Goal: Use online tool/utility: Utilize a website feature to perform a specific function

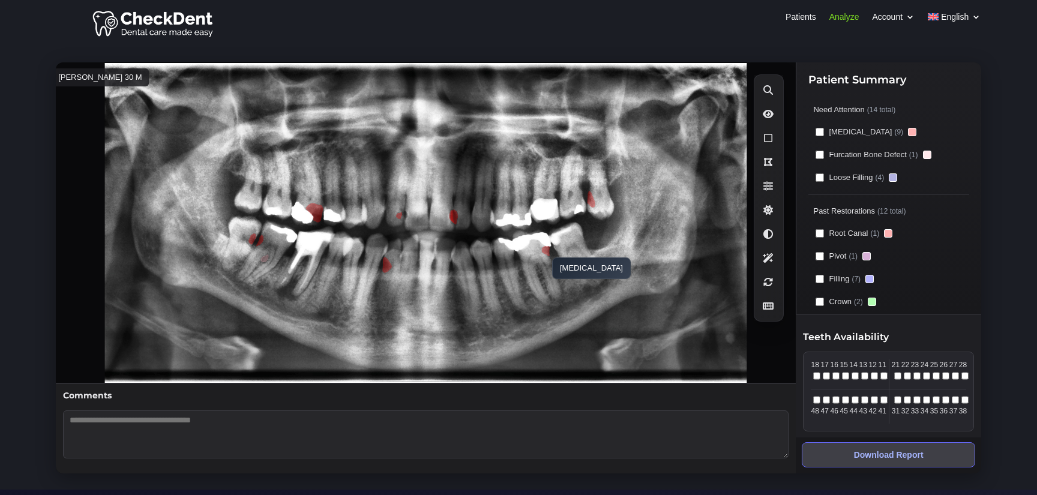
click at [546, 251] on polygon at bounding box center [546, 251] width 8 height 10
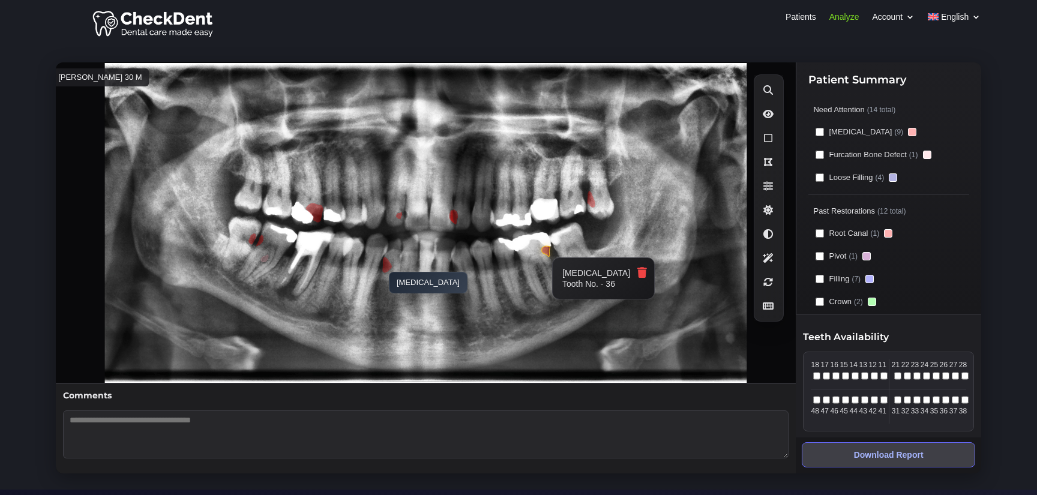
click at [383, 266] on polygon at bounding box center [388, 265] width 10 height 16
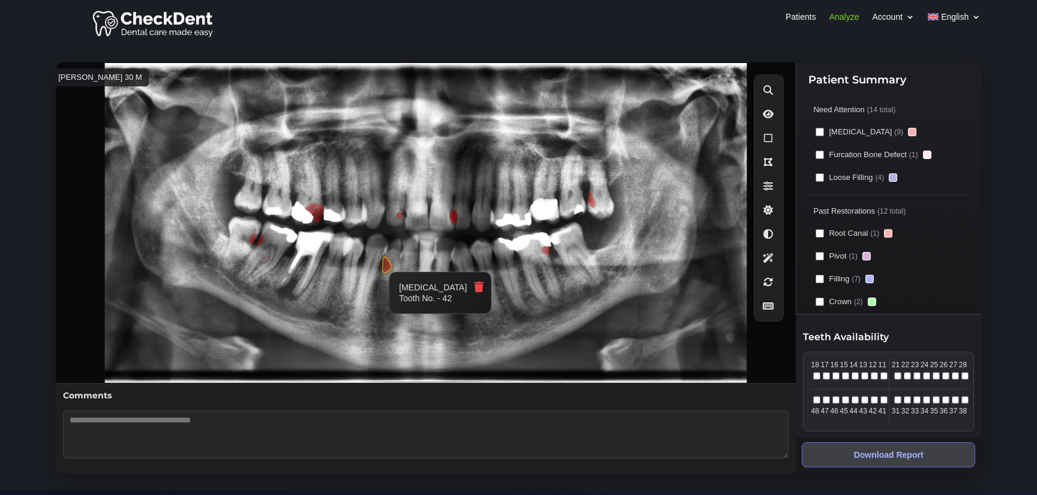
click at [402, 216] on polygon at bounding box center [399, 215] width 6 height 7
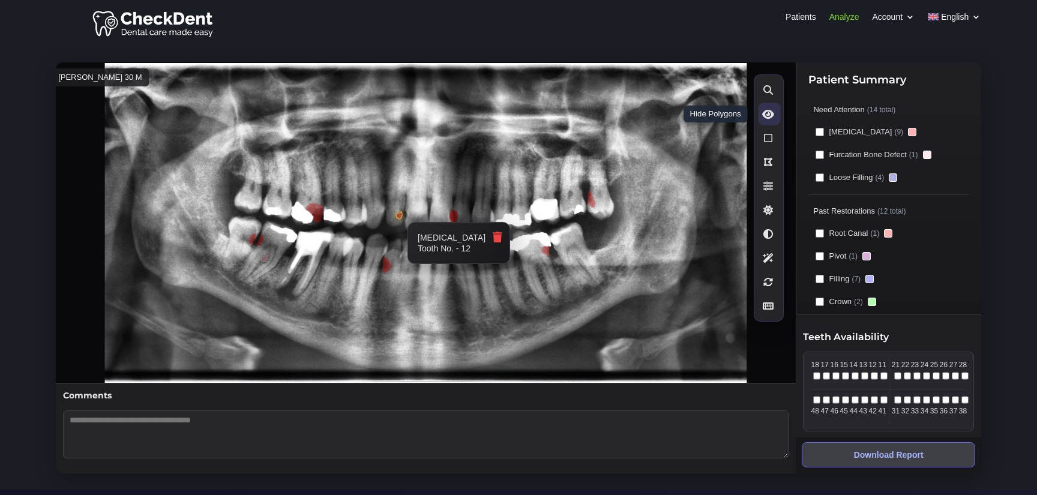
click at [770, 116] on icon at bounding box center [768, 114] width 12 height 11
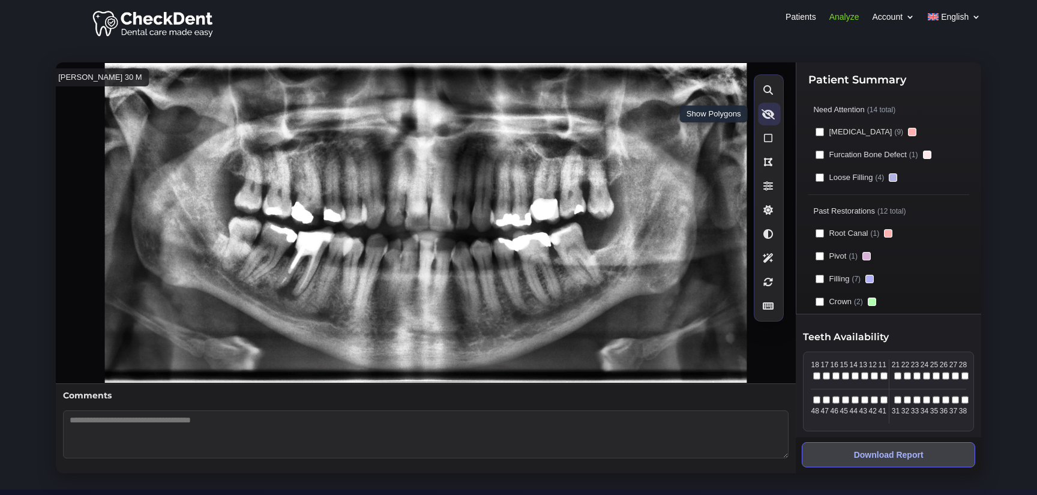
click at [770, 116] on icon at bounding box center [768, 114] width 13 height 11
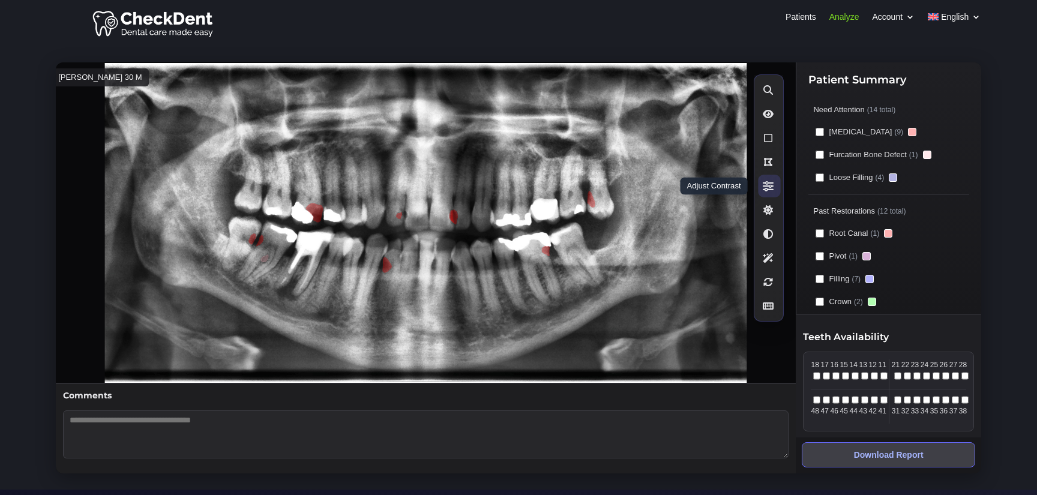
click at [763, 186] on icon at bounding box center [768, 186] width 11 height 11
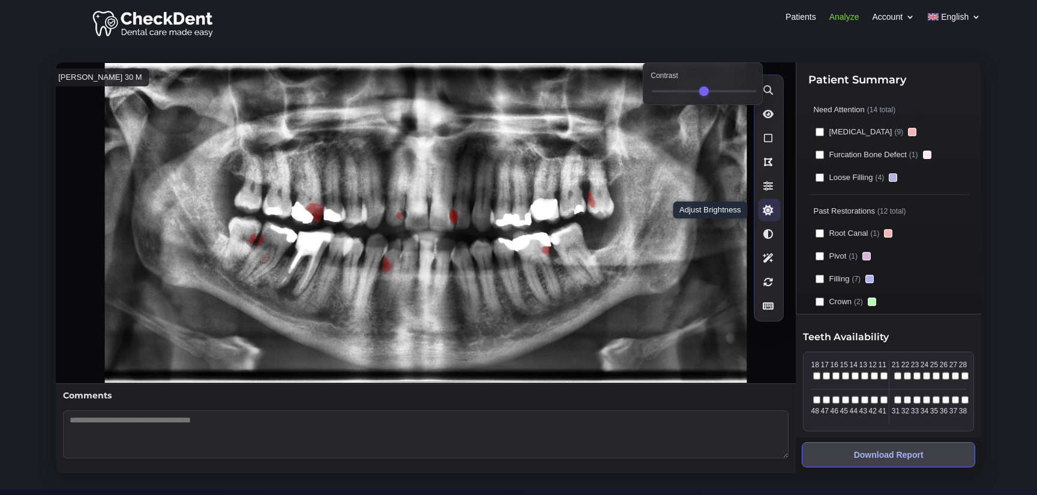
click at [774, 215] on button "Adjust Brightness" at bounding box center [770, 210] width 22 height 22
click at [766, 233] on icon at bounding box center [768, 234] width 11 height 11
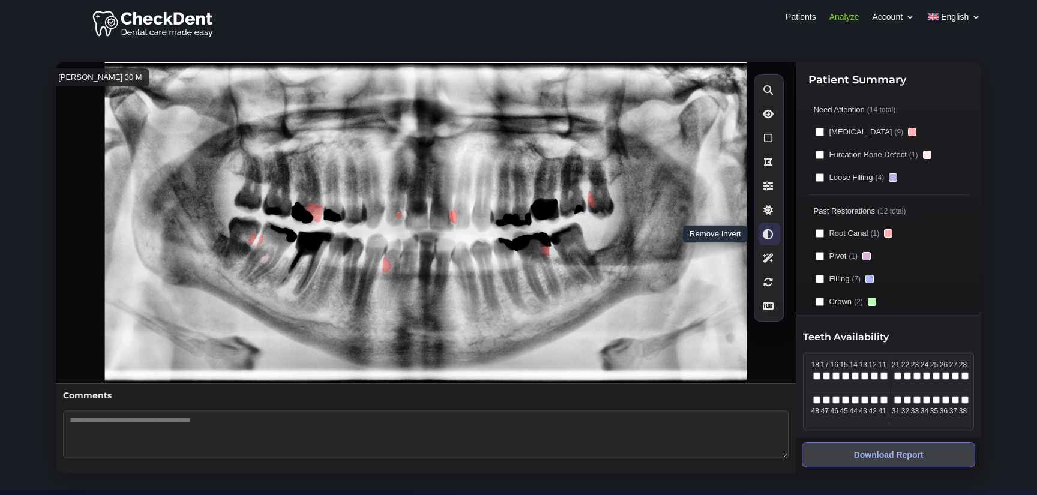
click at [766, 233] on icon at bounding box center [768, 234] width 11 height 11
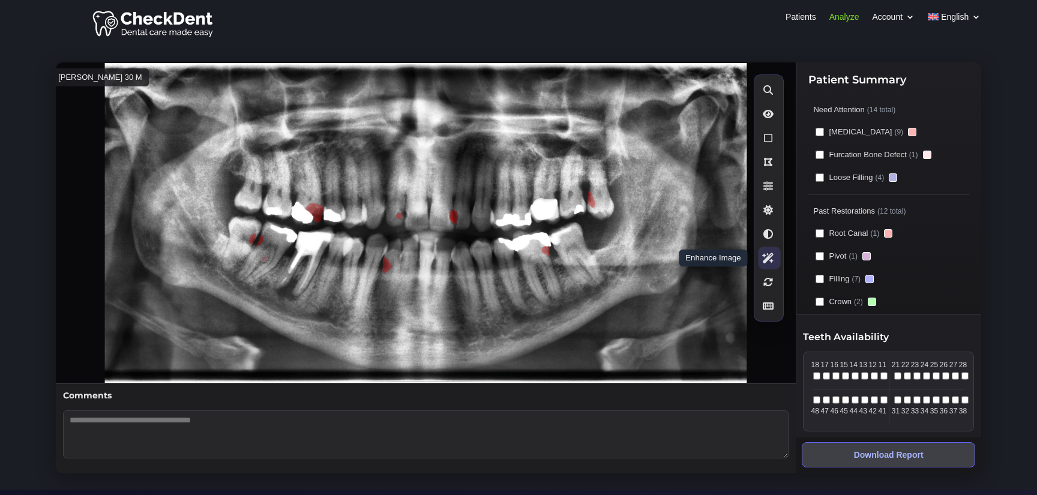
click at [768, 256] on icon at bounding box center [768, 258] width 12 height 11
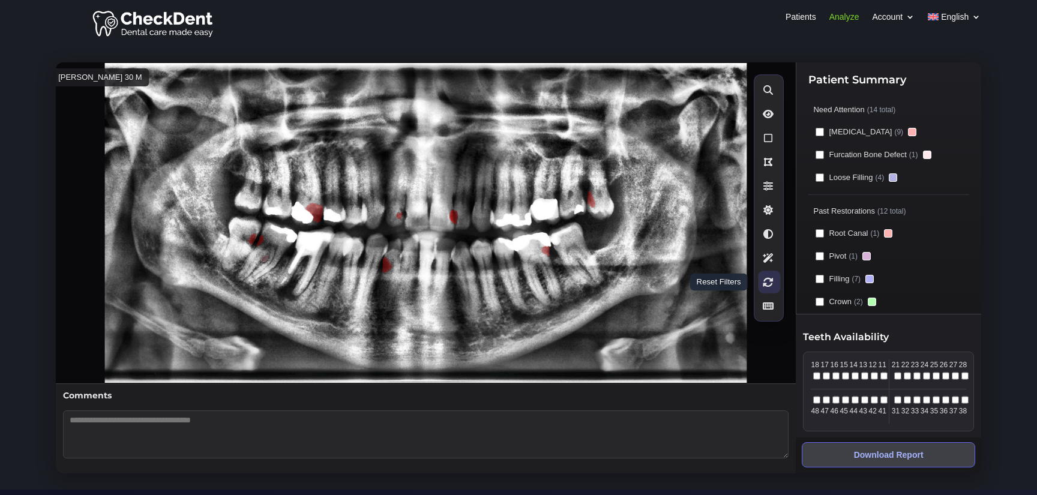
click at [771, 281] on icon at bounding box center [768, 282] width 11 height 11
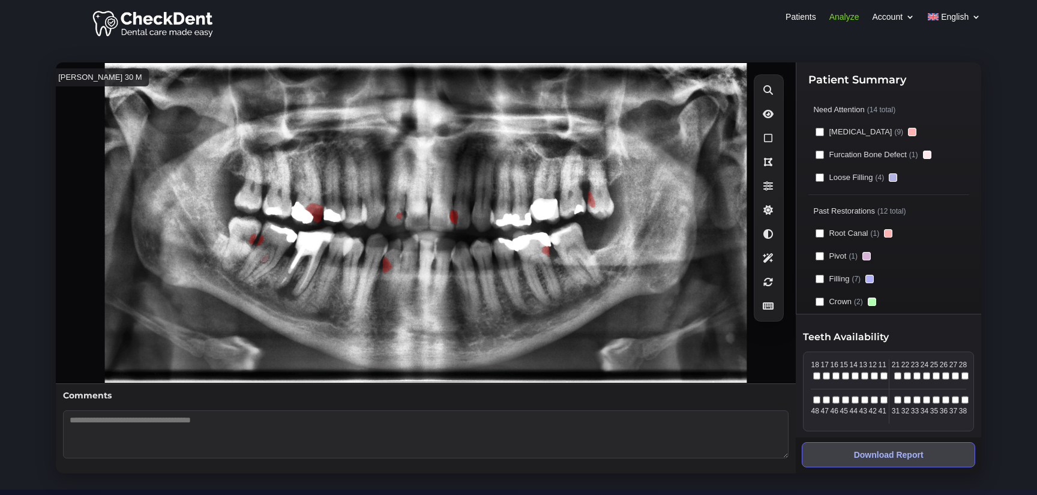
scroll to position [36, 0]
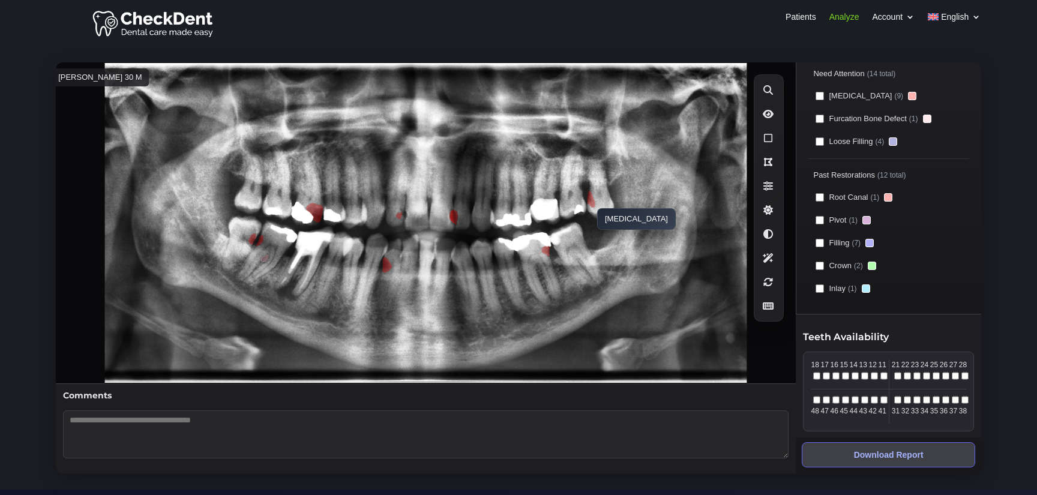
click at [591, 202] on polygon at bounding box center [592, 199] width 8 height 17
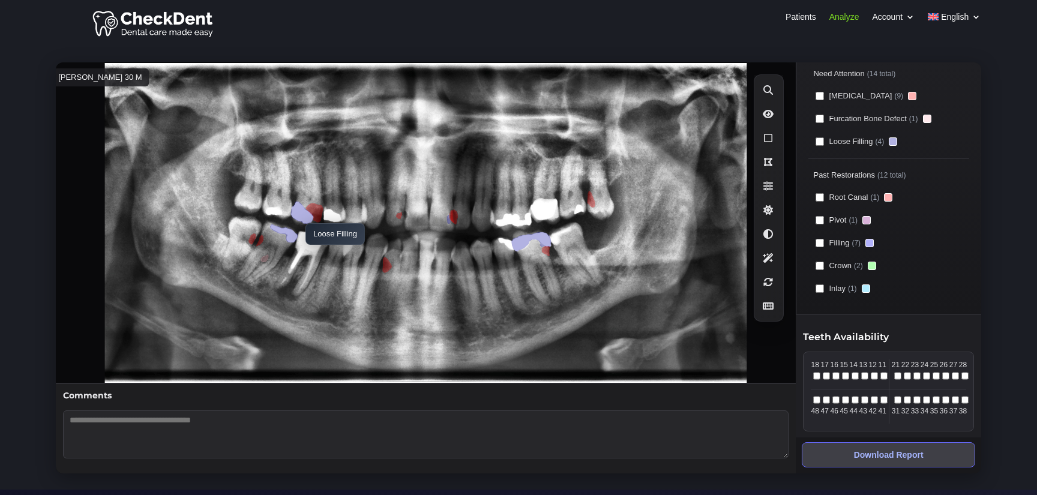
click at [299, 217] on polygon at bounding box center [302, 212] width 23 height 23
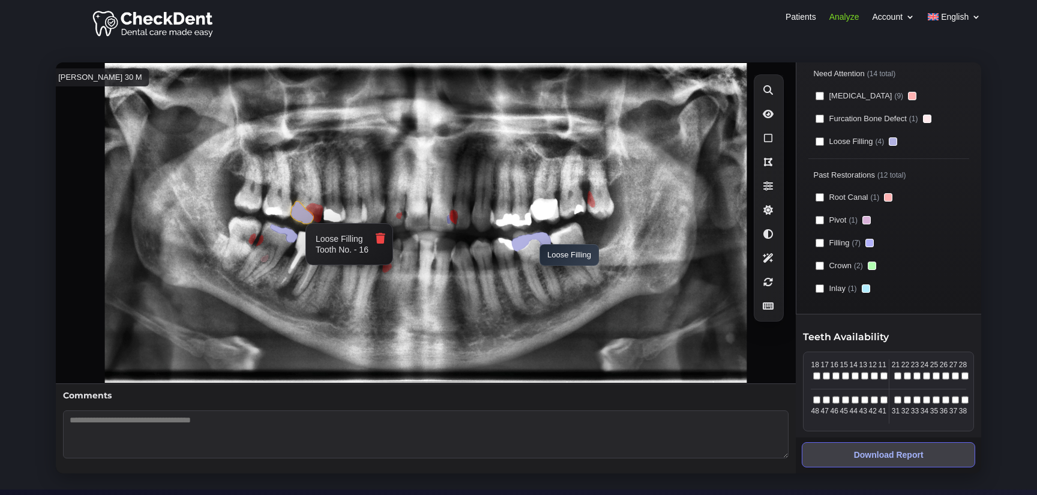
click at [534, 238] on polygon at bounding box center [531, 241] width 40 height 19
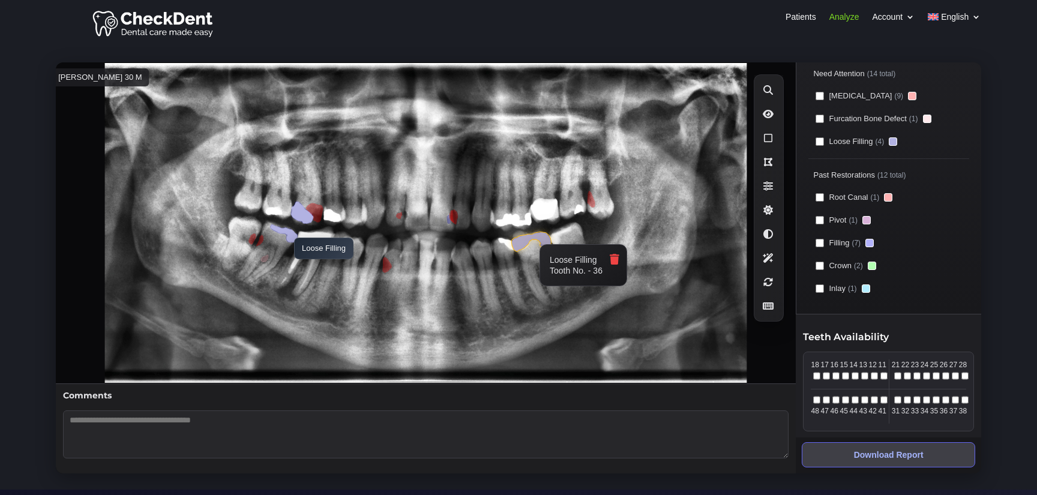
click at [288, 232] on polygon at bounding box center [284, 233] width 28 height 19
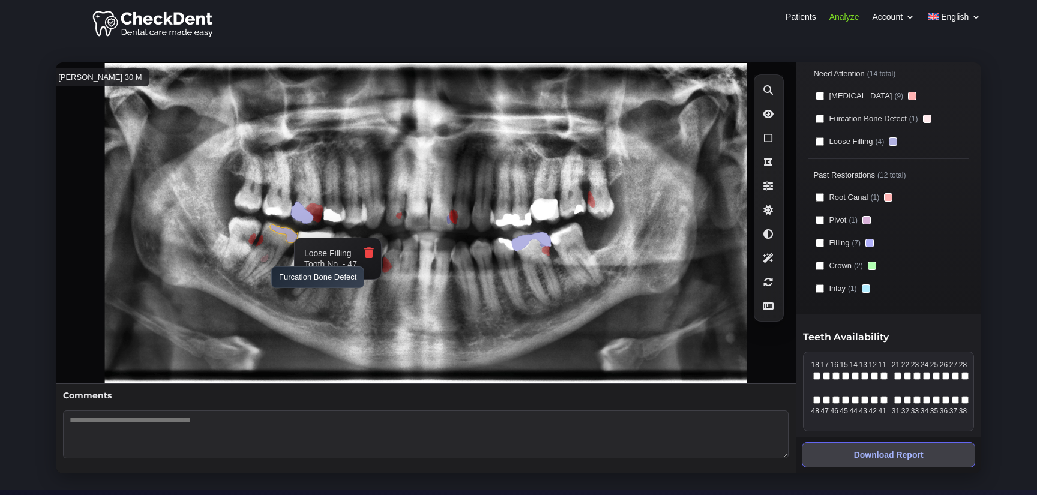
click at [265, 260] on polygon at bounding box center [264, 258] width 8 height 8
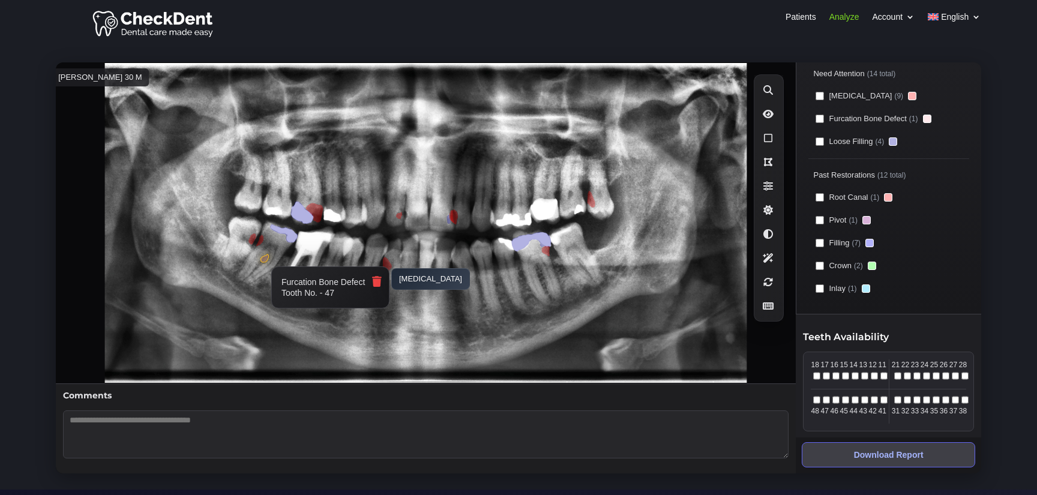
click at [385, 262] on polygon at bounding box center [388, 265] width 10 height 16
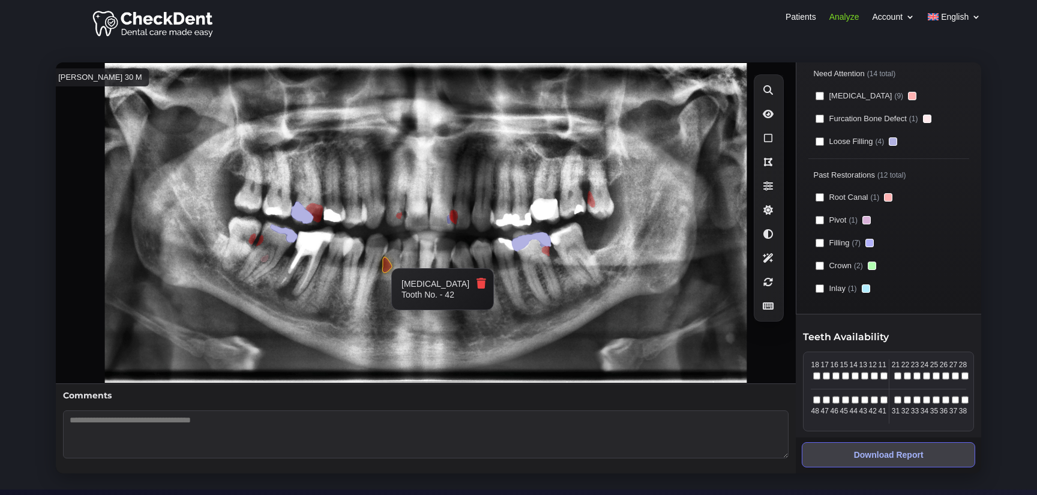
click at [416, 43] on div "Patients Analyze Account Profile Customize Report Logout English Deutsch Patien…" at bounding box center [518, 23] width 1037 height 43
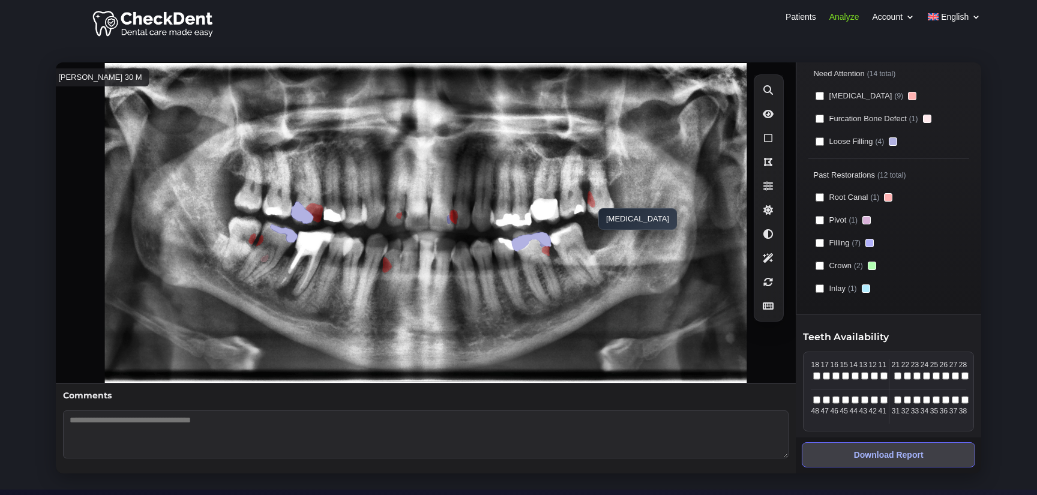
click at [592, 202] on polygon at bounding box center [592, 199] width 8 height 17
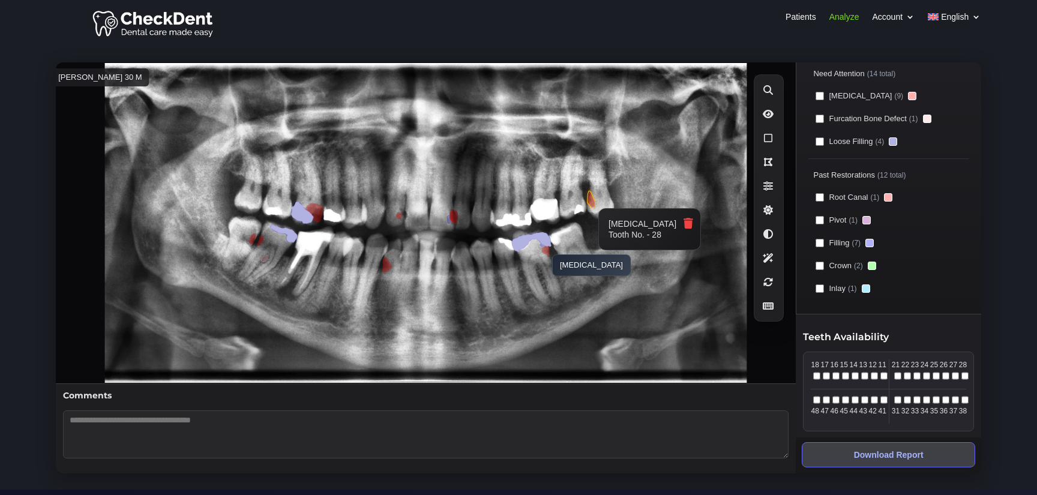
click at [546, 248] on polygon at bounding box center [546, 251] width 8 height 10
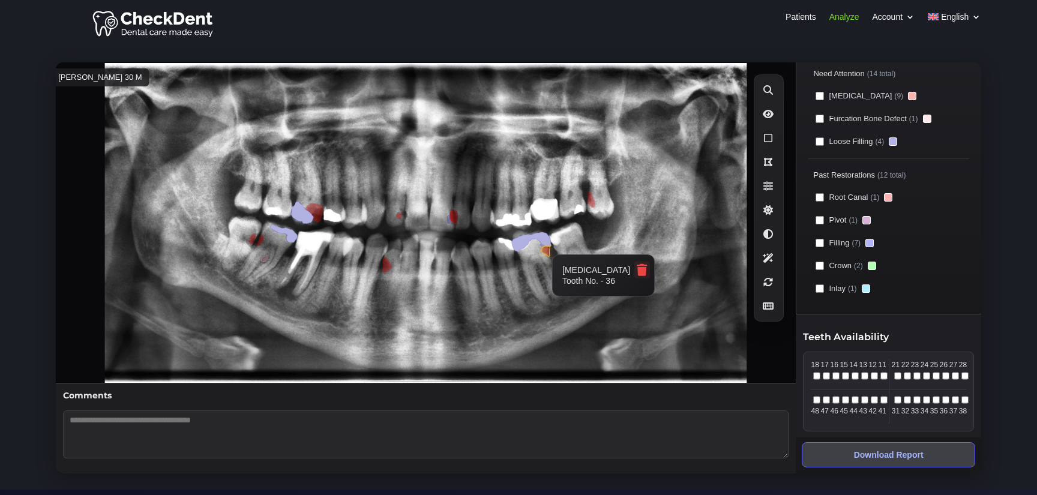
click at [637, 268] on icon at bounding box center [642, 270] width 11 height 12
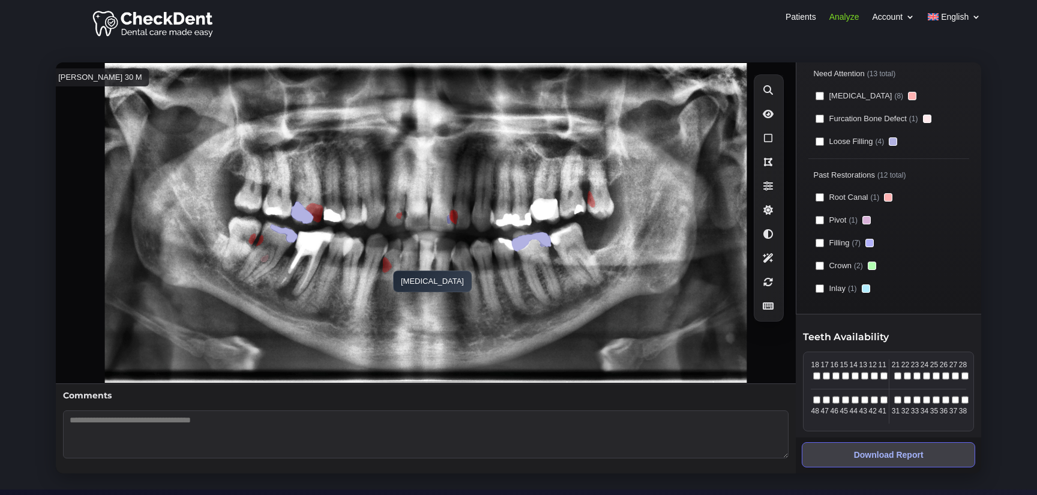
click at [388, 265] on polygon at bounding box center [388, 265] width 10 height 16
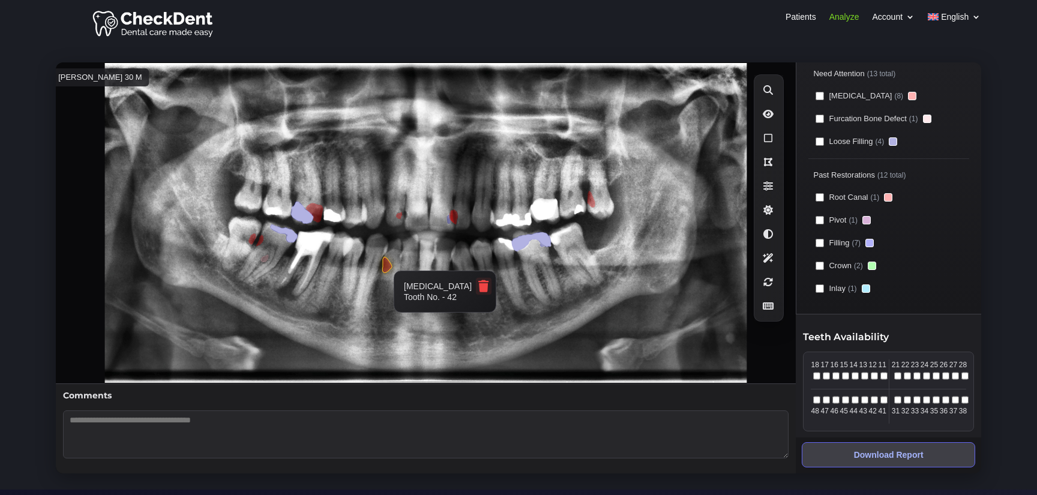
click at [478, 283] on icon at bounding box center [483, 286] width 11 height 12
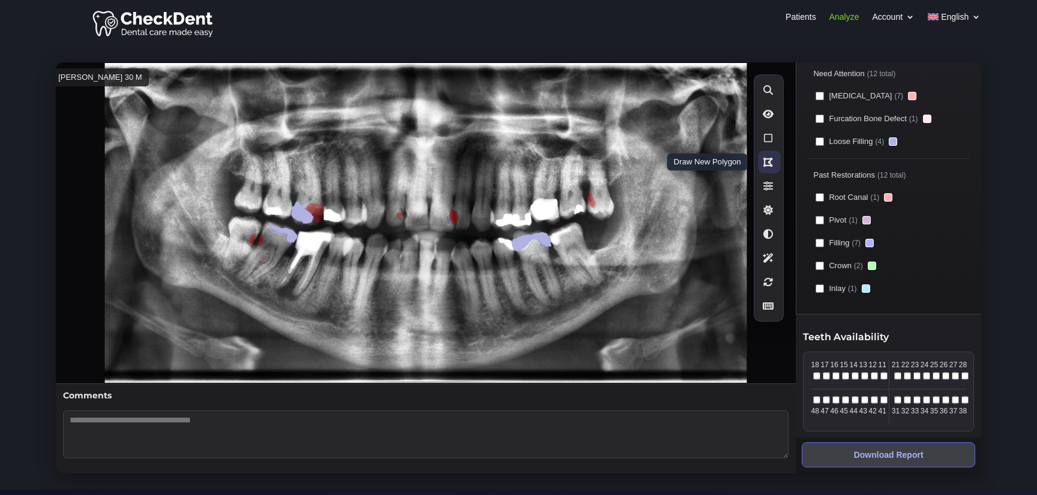
click at [762, 161] on button "Draw New Polygon" at bounding box center [770, 162] width 22 height 22
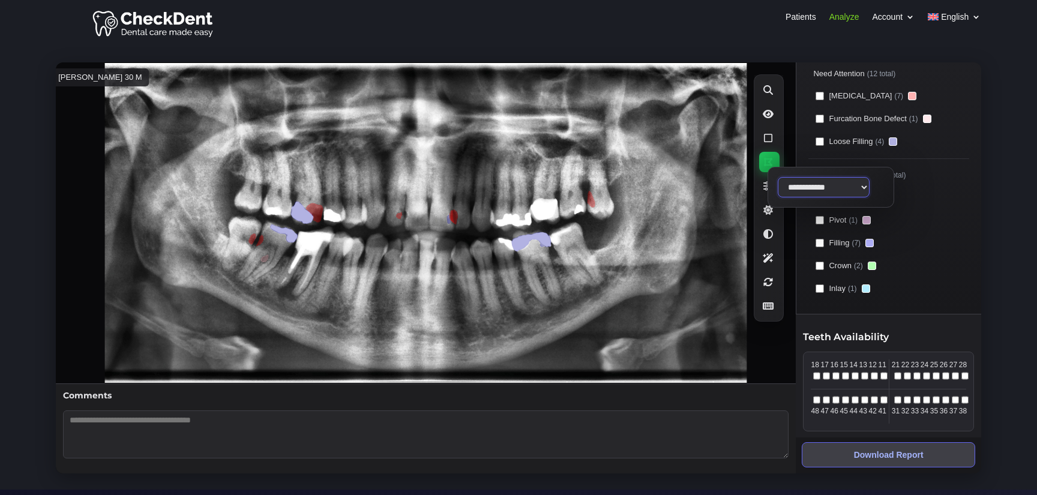
click at [820, 193] on select "**********" at bounding box center [824, 187] width 92 height 20
select select "******"
click at [778, 177] on select "**********" at bounding box center [824, 187] width 92 height 20
click at [426, 248] on icon at bounding box center [426, 222] width 740 height 321
click at [432, 253] on icon at bounding box center [426, 222] width 740 height 321
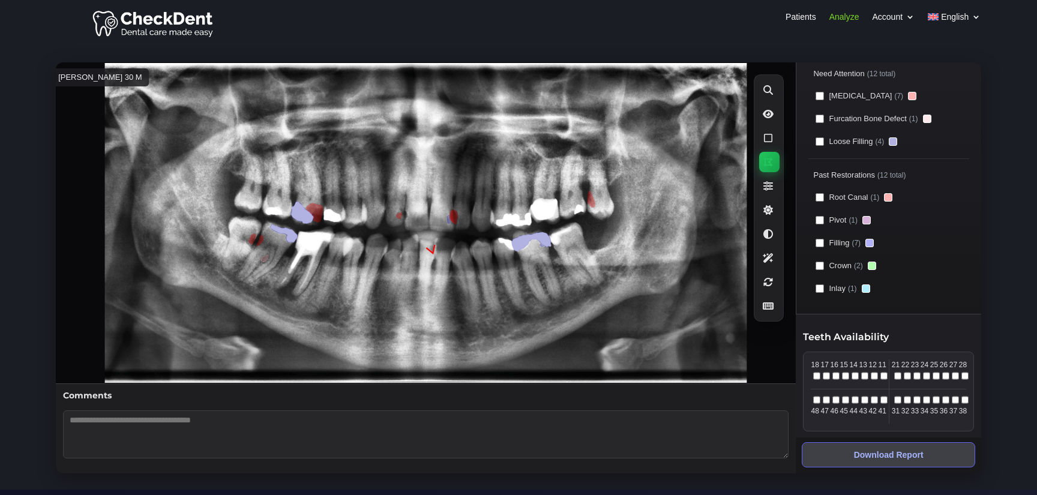
click at [433, 245] on polyline at bounding box center [431, 249] width 8 height 8
click at [424, 248] on icon at bounding box center [426, 222] width 740 height 321
click at [426, 247] on polyline at bounding box center [430, 249] width 9 height 8
select select "**"
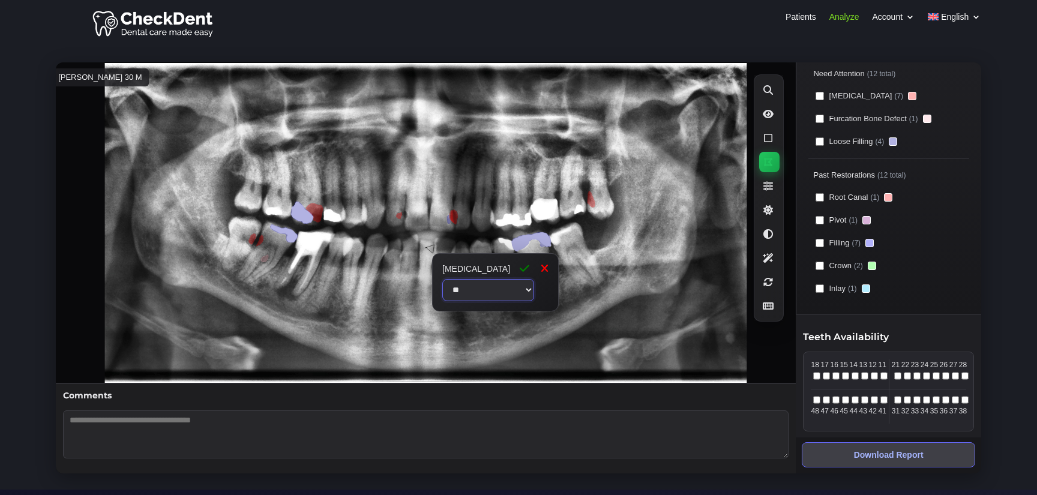
click at [488, 289] on select "**********" at bounding box center [488, 290] width 92 height 22
click at [547, 267] on icon at bounding box center [544, 269] width 8 height 12
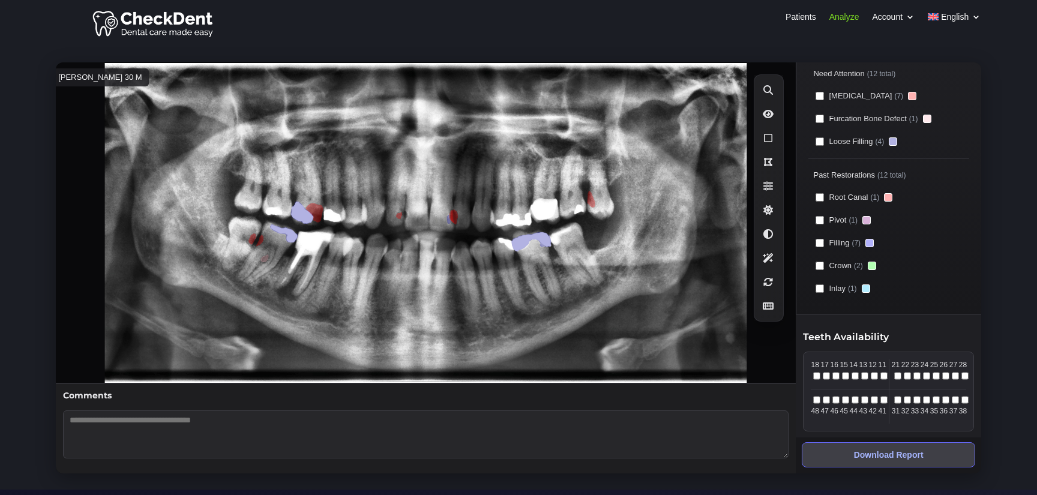
scroll to position [0, 0]
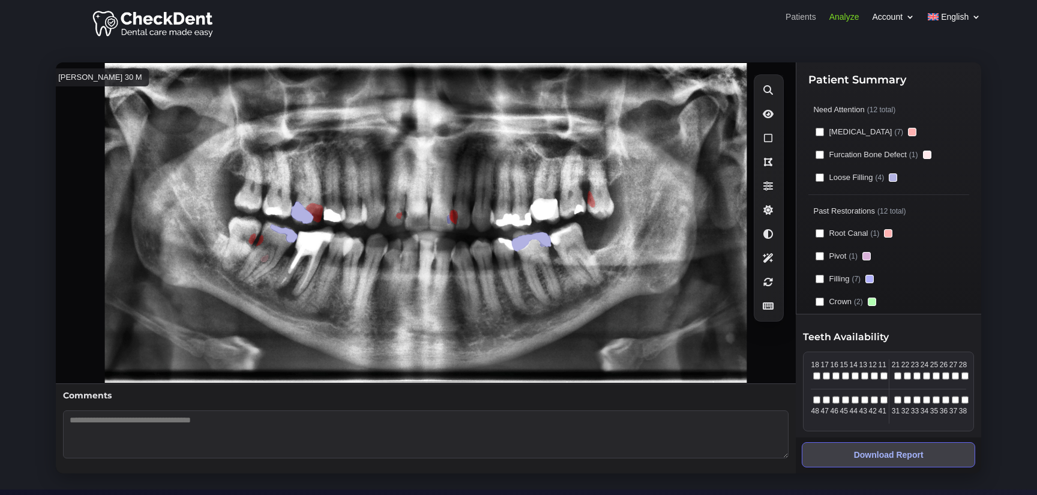
click at [796, 18] on link "Patients" at bounding box center [801, 19] width 31 height 13
